Goal: Task Accomplishment & Management: Manage account settings

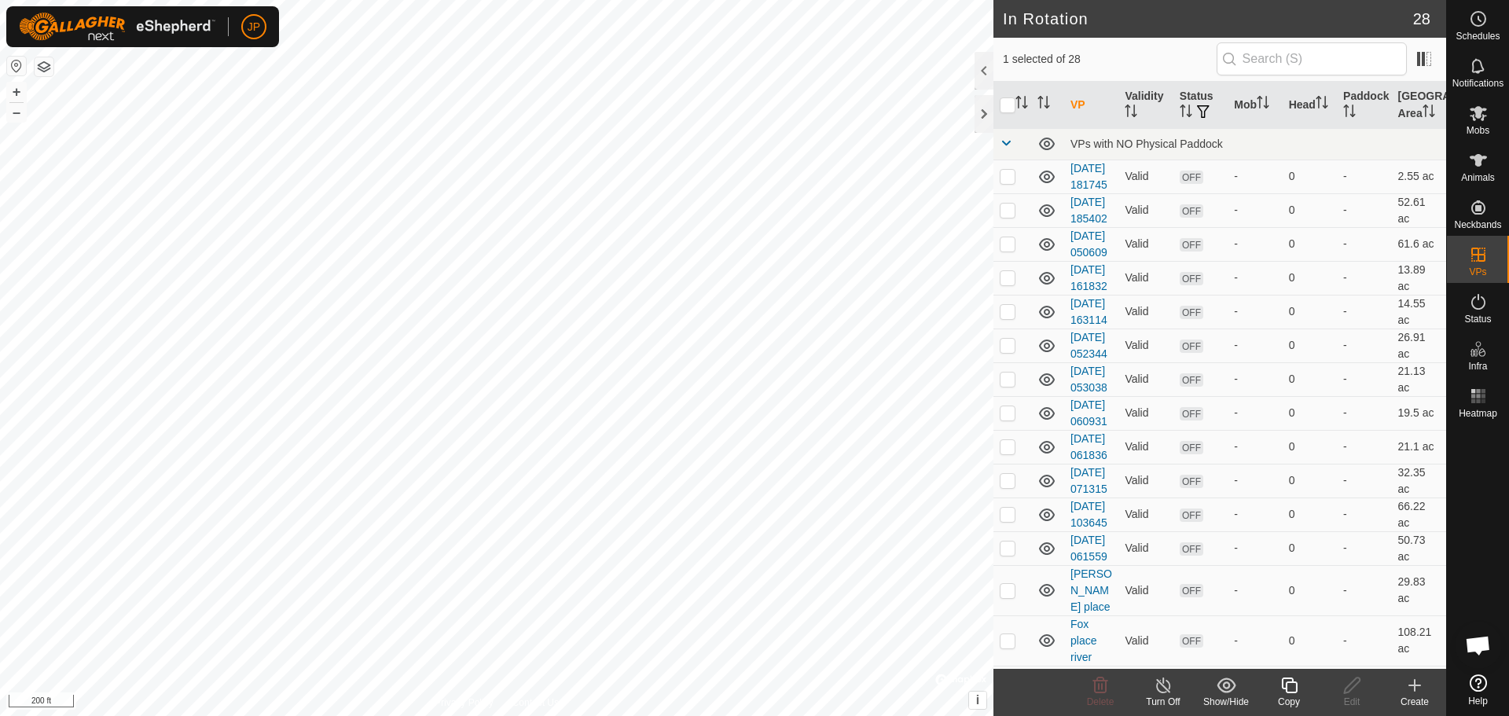
checkbox input "false"
checkbox input "true"
checkbox input "false"
checkbox input "true"
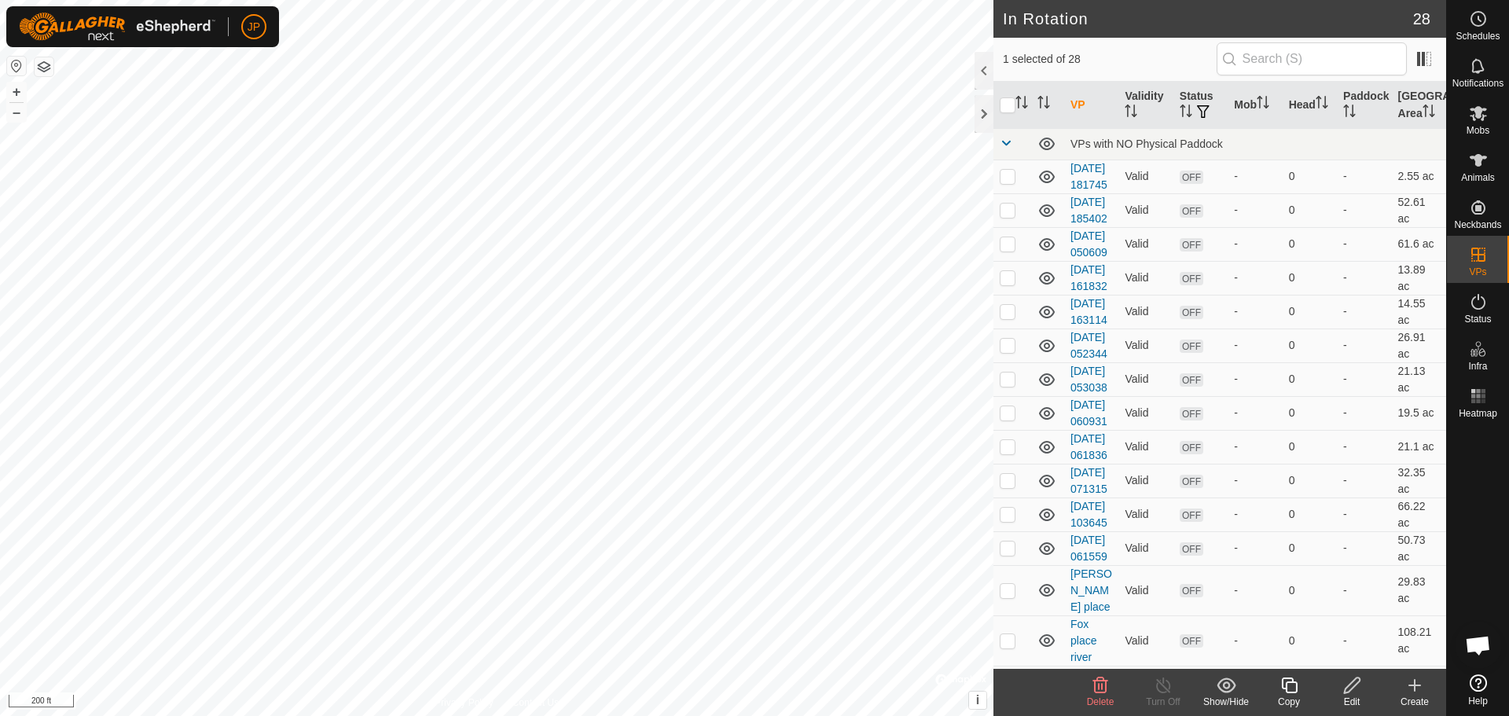
checkbox input "false"
checkbox input "true"
checkbox input "false"
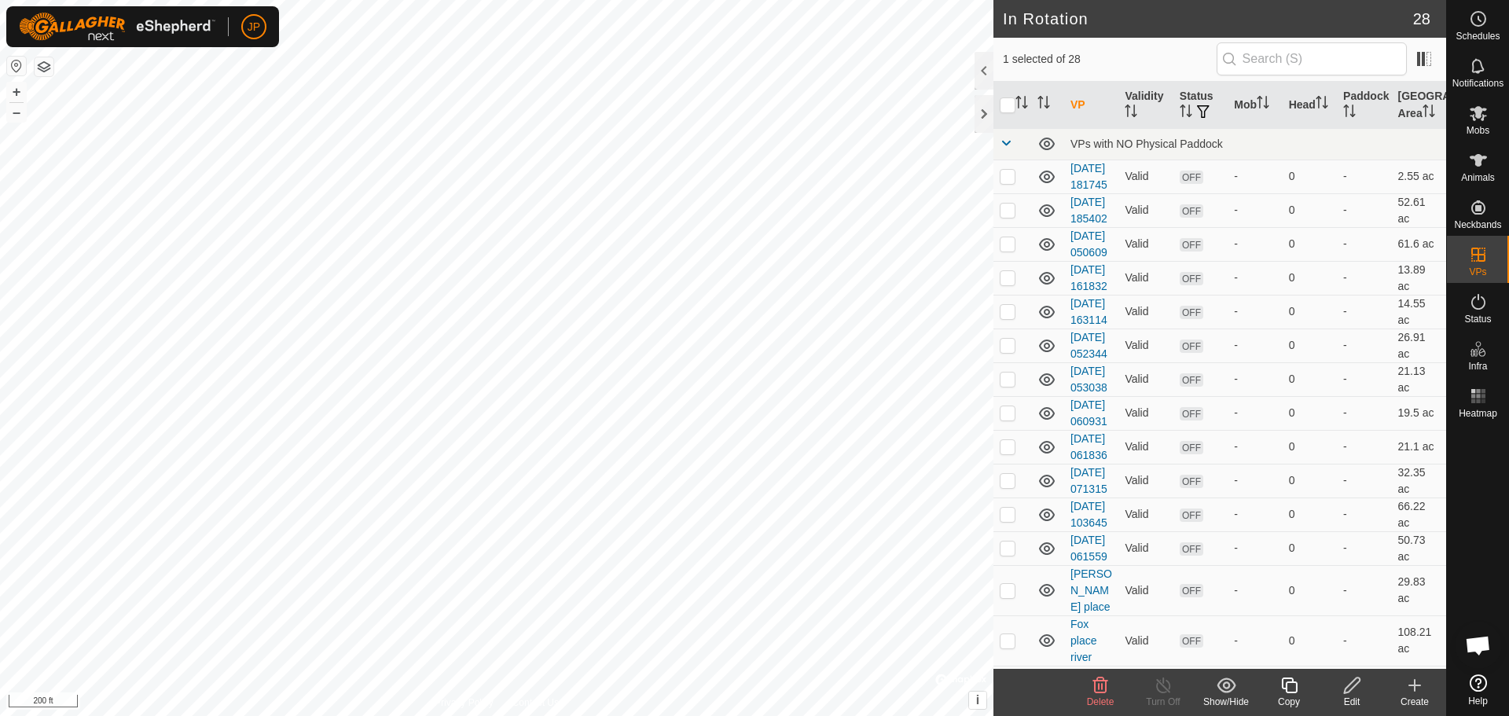
checkbox input "false"
checkbox input "true"
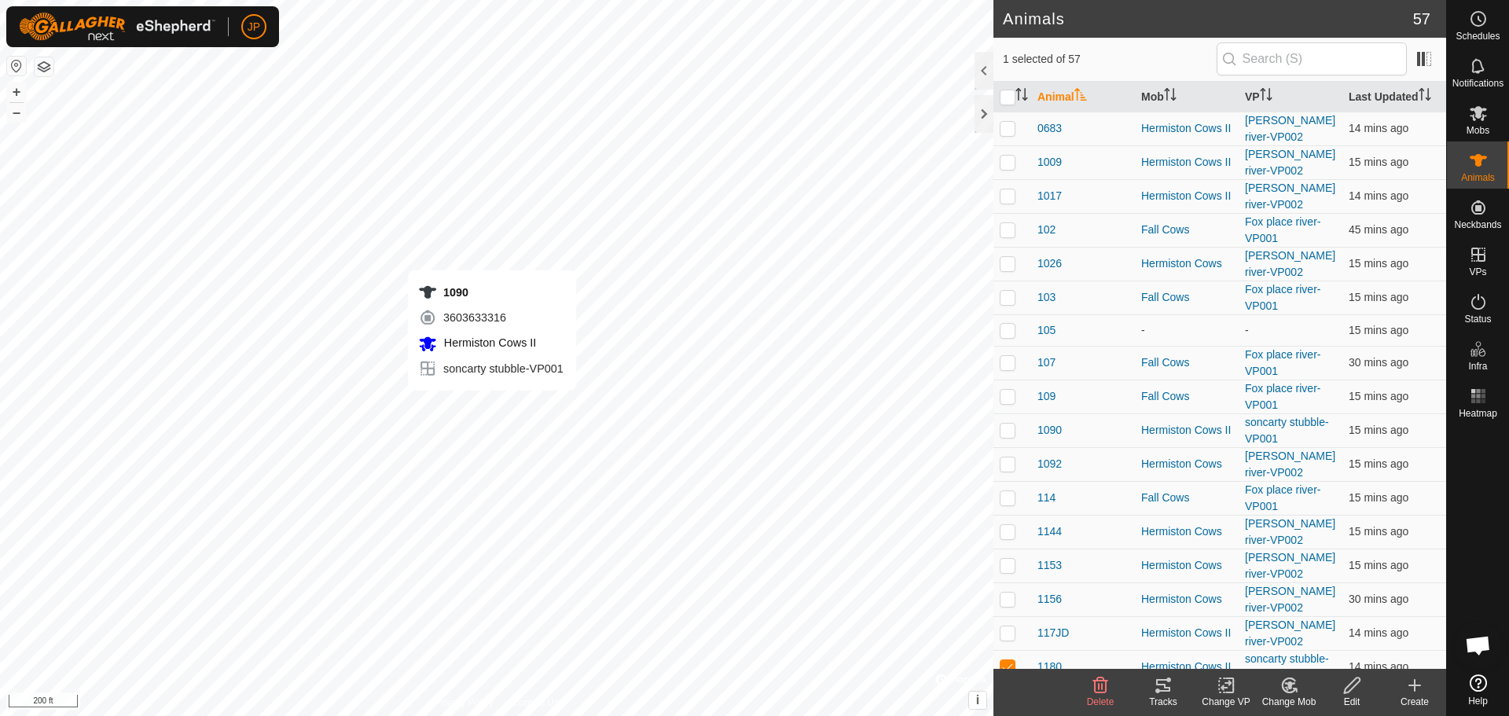
checkbox input "true"
checkbox input "false"
checkbox input "true"
checkbox input "false"
checkbox input "true"
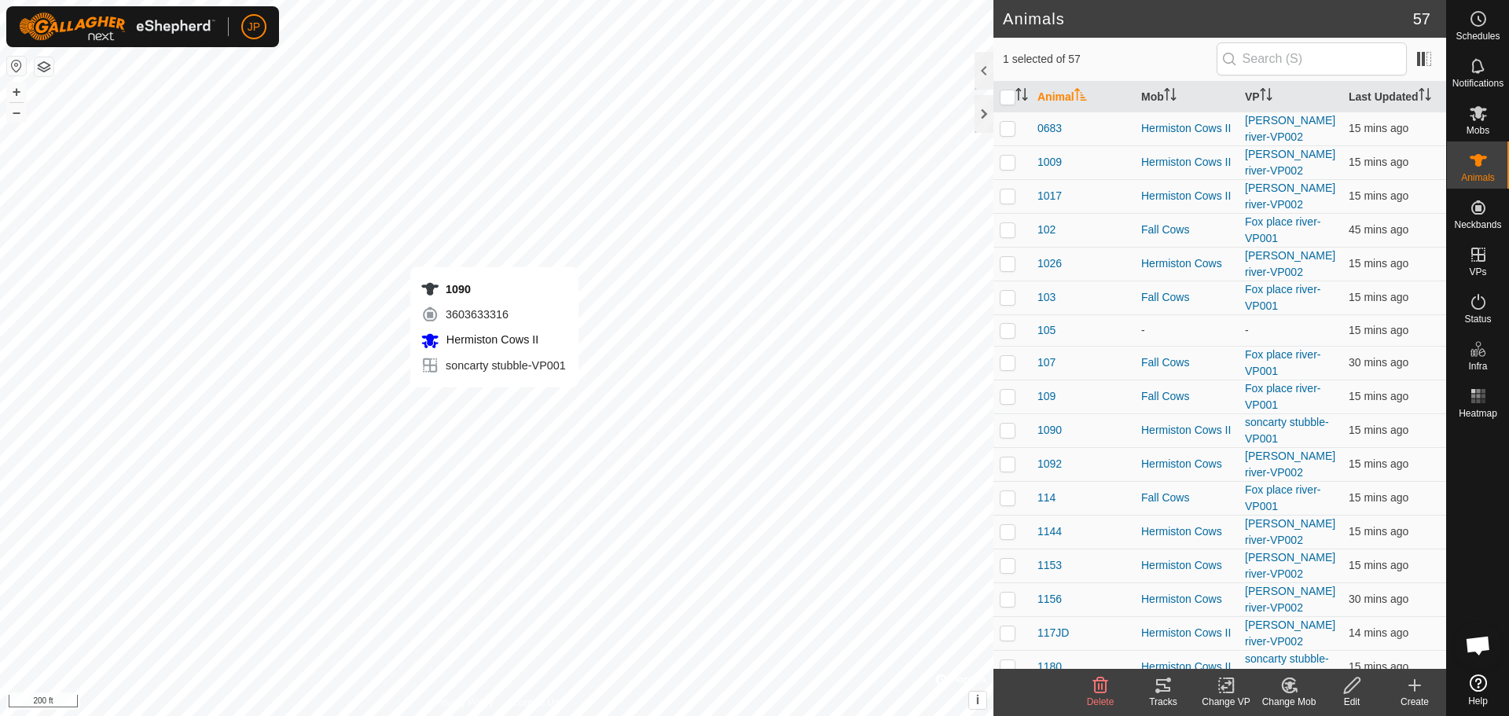
checkbox input "false"
checkbox input "true"
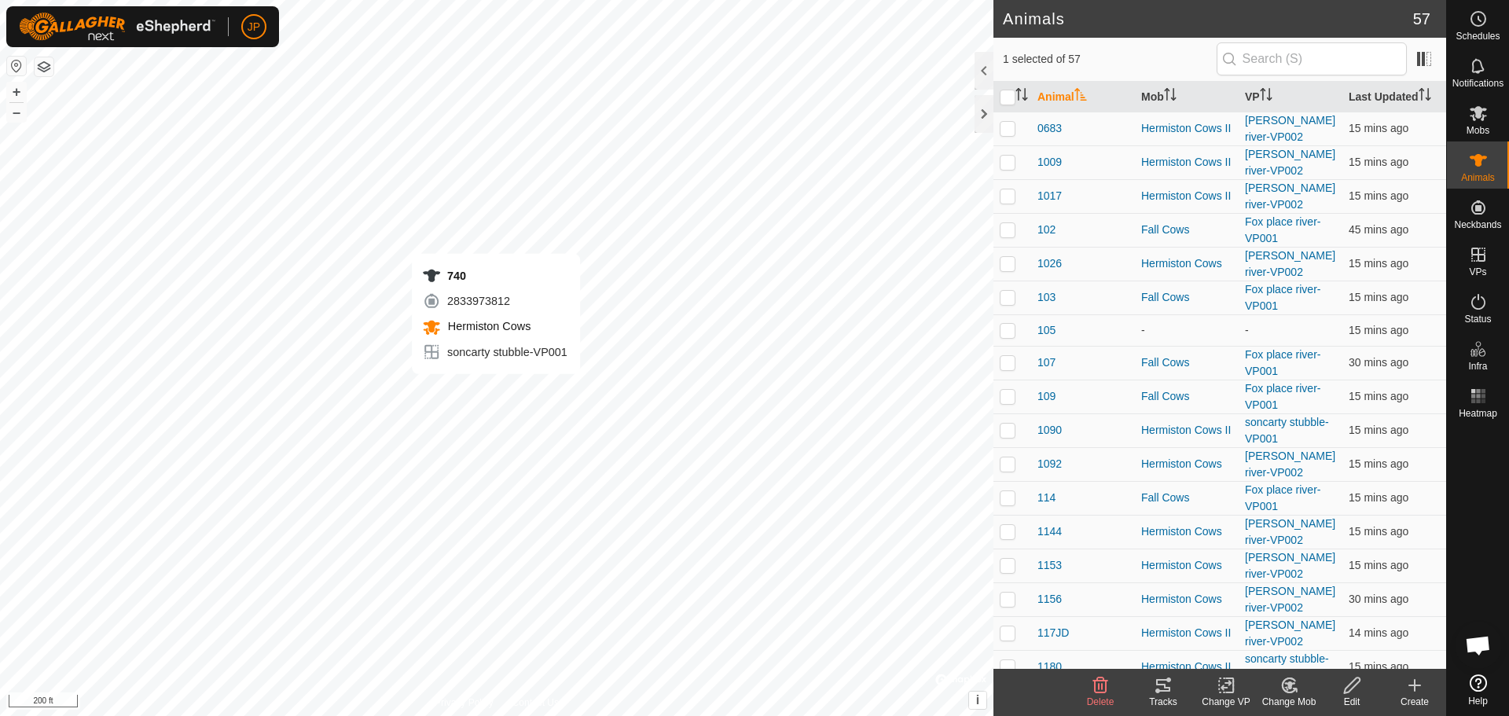
checkbox input "false"
checkbox input "true"
checkbox input "false"
checkbox input "true"
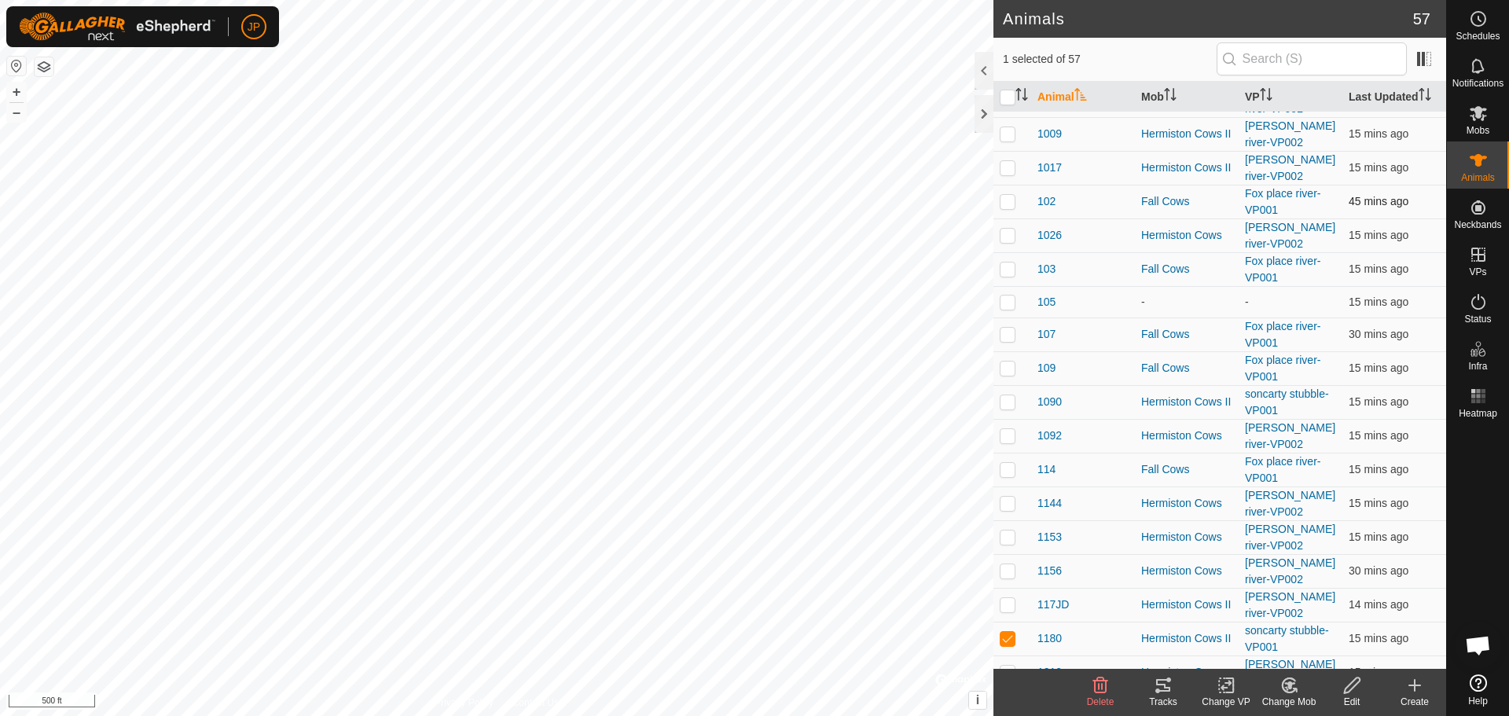
scroll to position [79, 0]
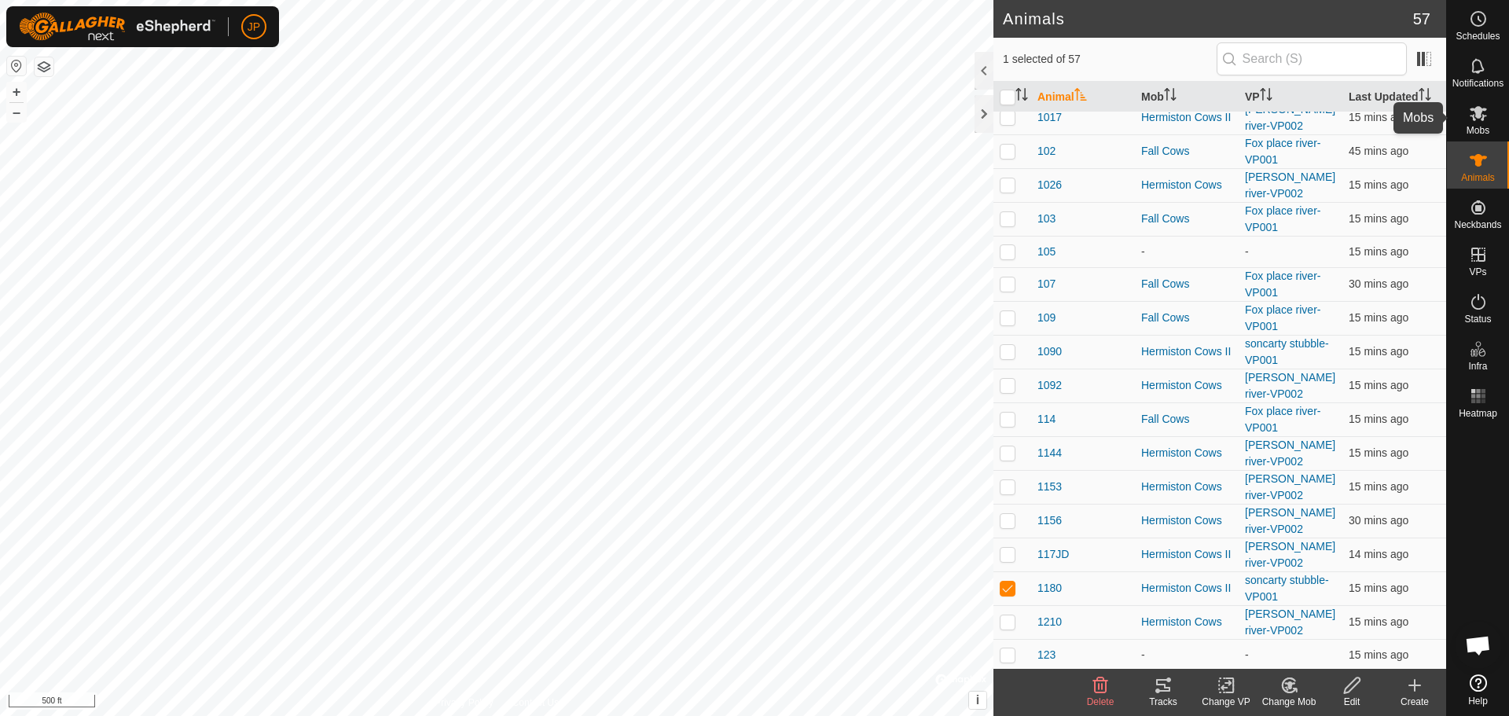
click at [1480, 118] on icon at bounding box center [1478, 113] width 19 height 19
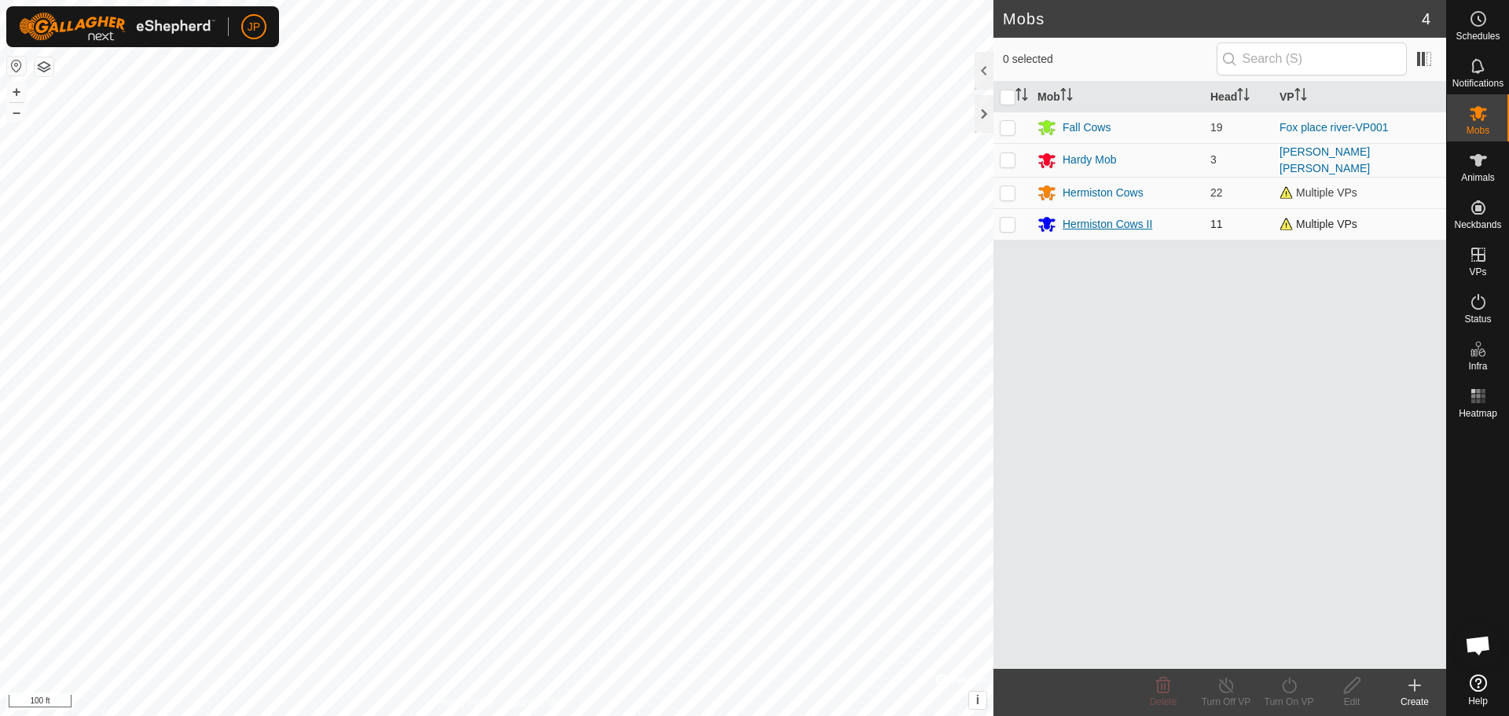
click at [1095, 223] on div "Hermiston Cows II" at bounding box center [1108, 224] width 90 height 17
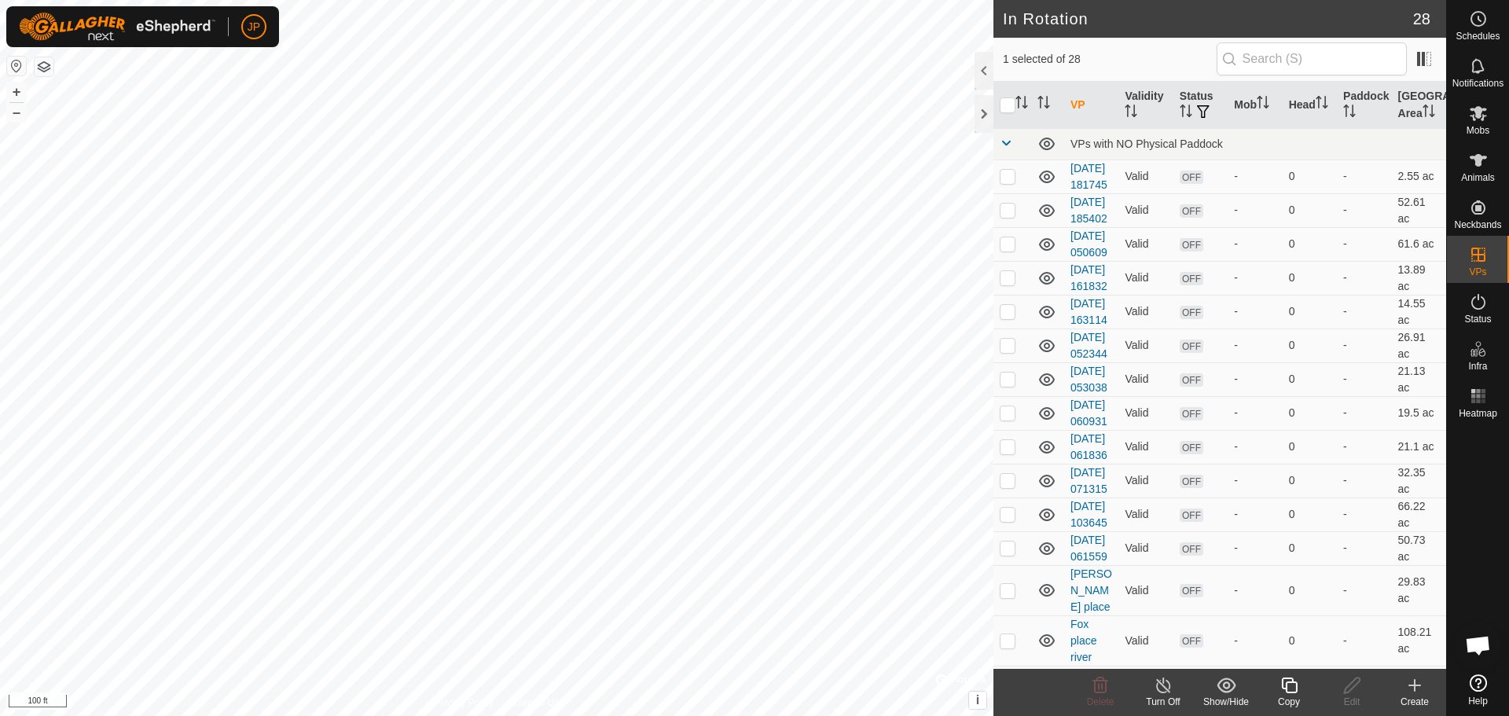
checkbox input "false"
checkbox input "true"
